Goal: Task Accomplishment & Management: Manage account settings

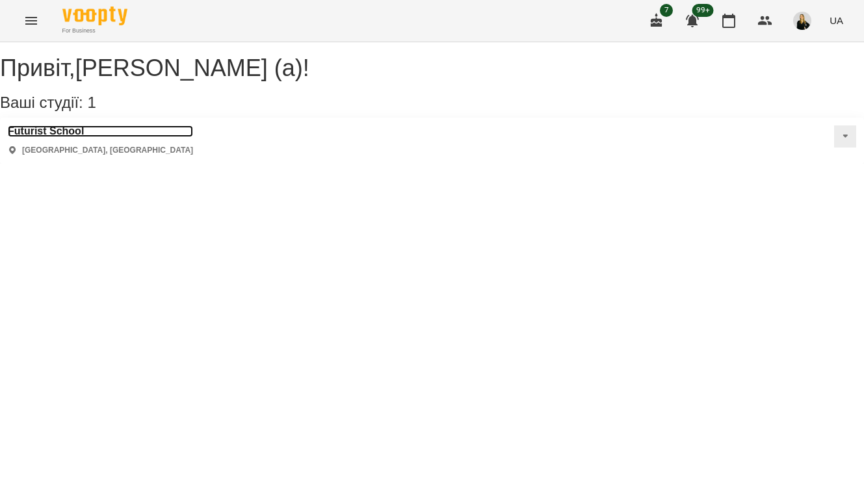
click at [82, 137] on h3 "Futurist School" at bounding box center [100, 131] width 185 height 12
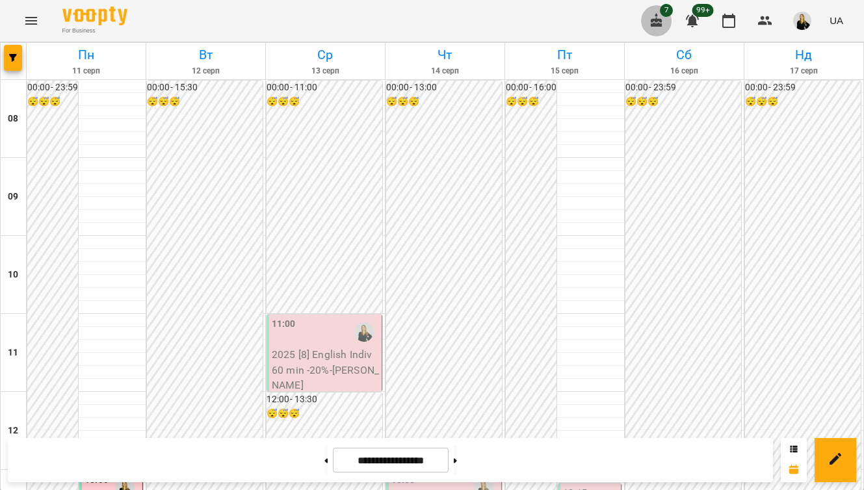
click at [650, 24] on icon "button" at bounding box center [656, 21] width 16 height 16
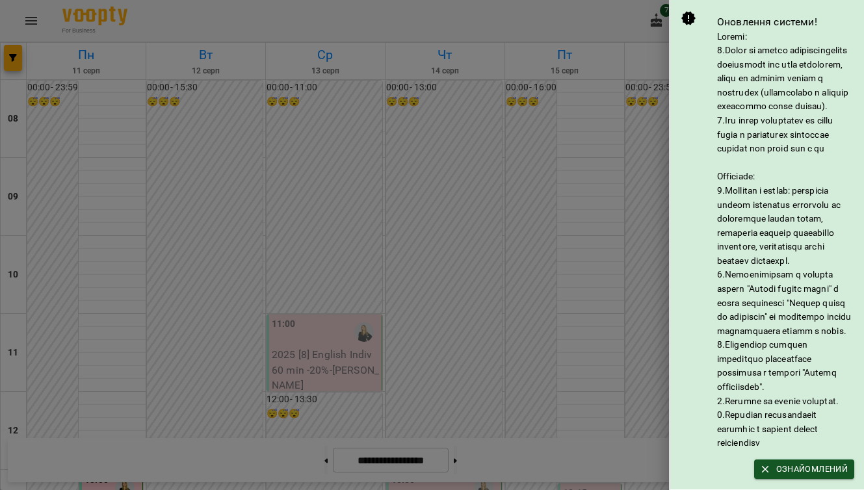
click at [472, 110] on div at bounding box center [432, 245] width 864 height 490
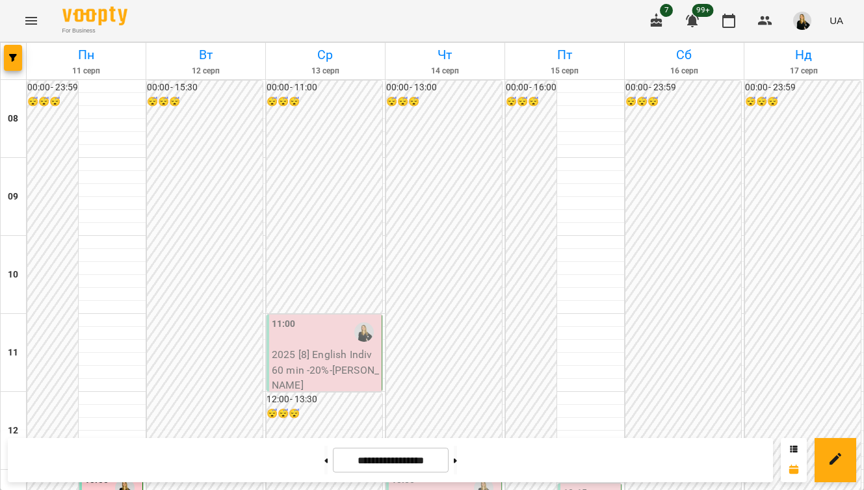
scroll to position [427, 0]
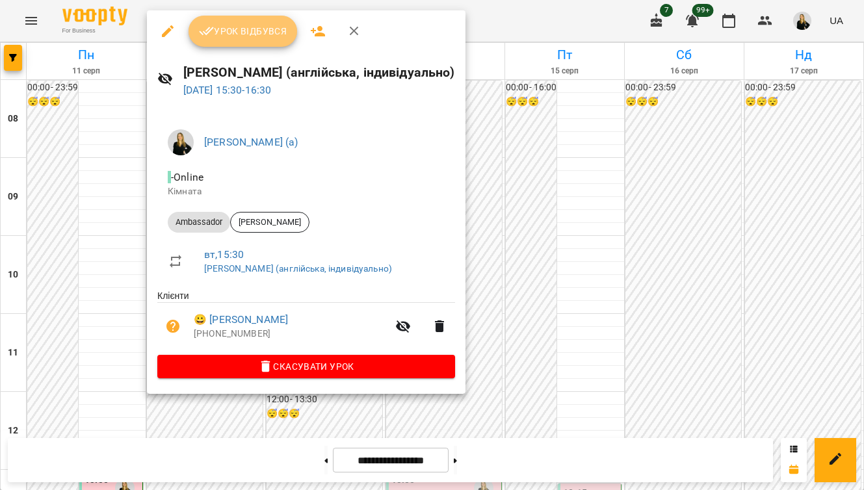
click at [272, 32] on span "Урок відбувся" at bounding box center [243, 31] width 88 height 16
